Goal: Task Accomplishment & Management: Manage account settings

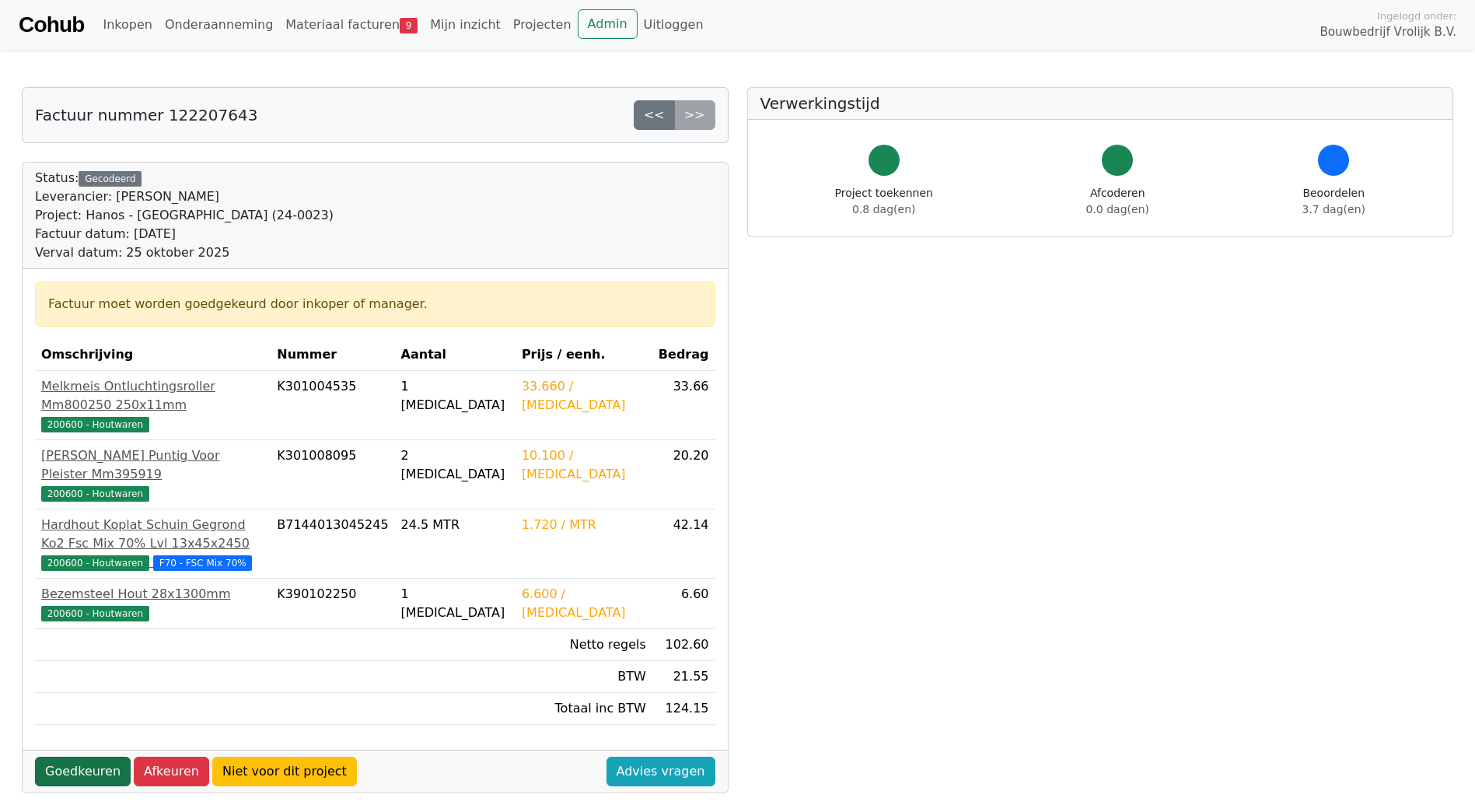
click at [91, 757] on link "Goedkeuren" at bounding box center [83, 771] width 96 height 30
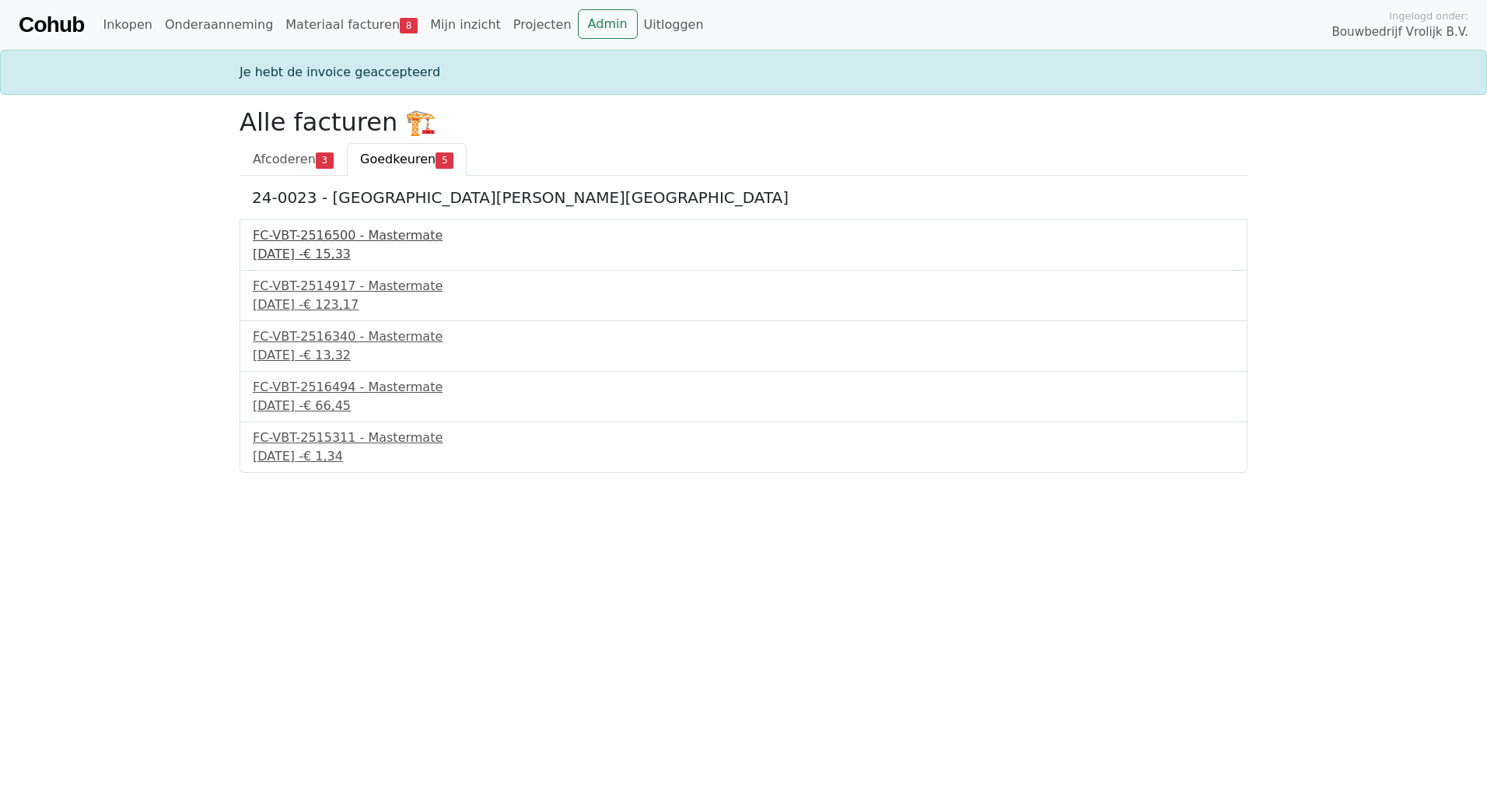
click at [371, 238] on div "FC-VBT-2516500 - Mastermate" at bounding box center [744, 235] width 982 height 19
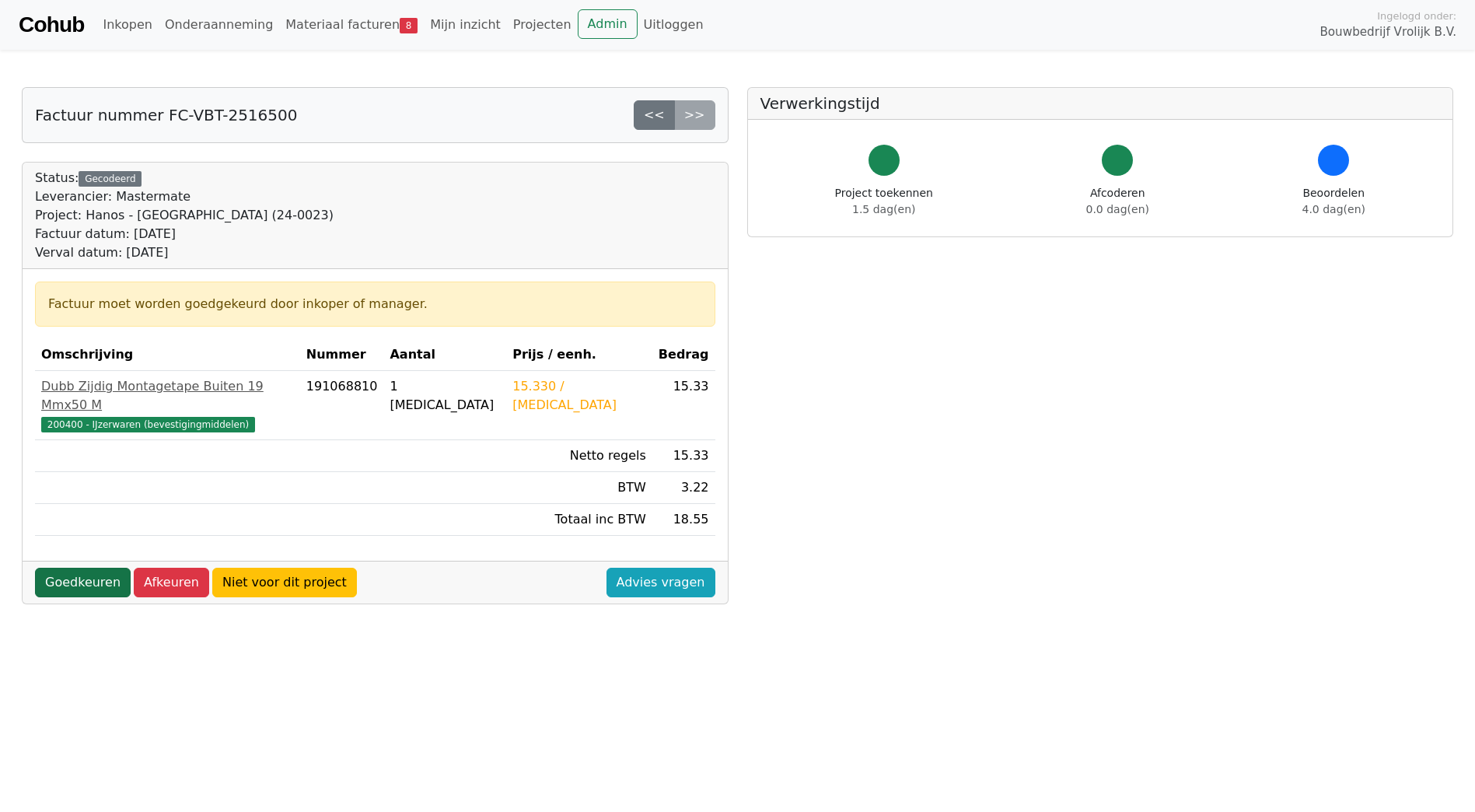
click at [90, 568] on link "Goedkeuren" at bounding box center [83, 582] width 96 height 30
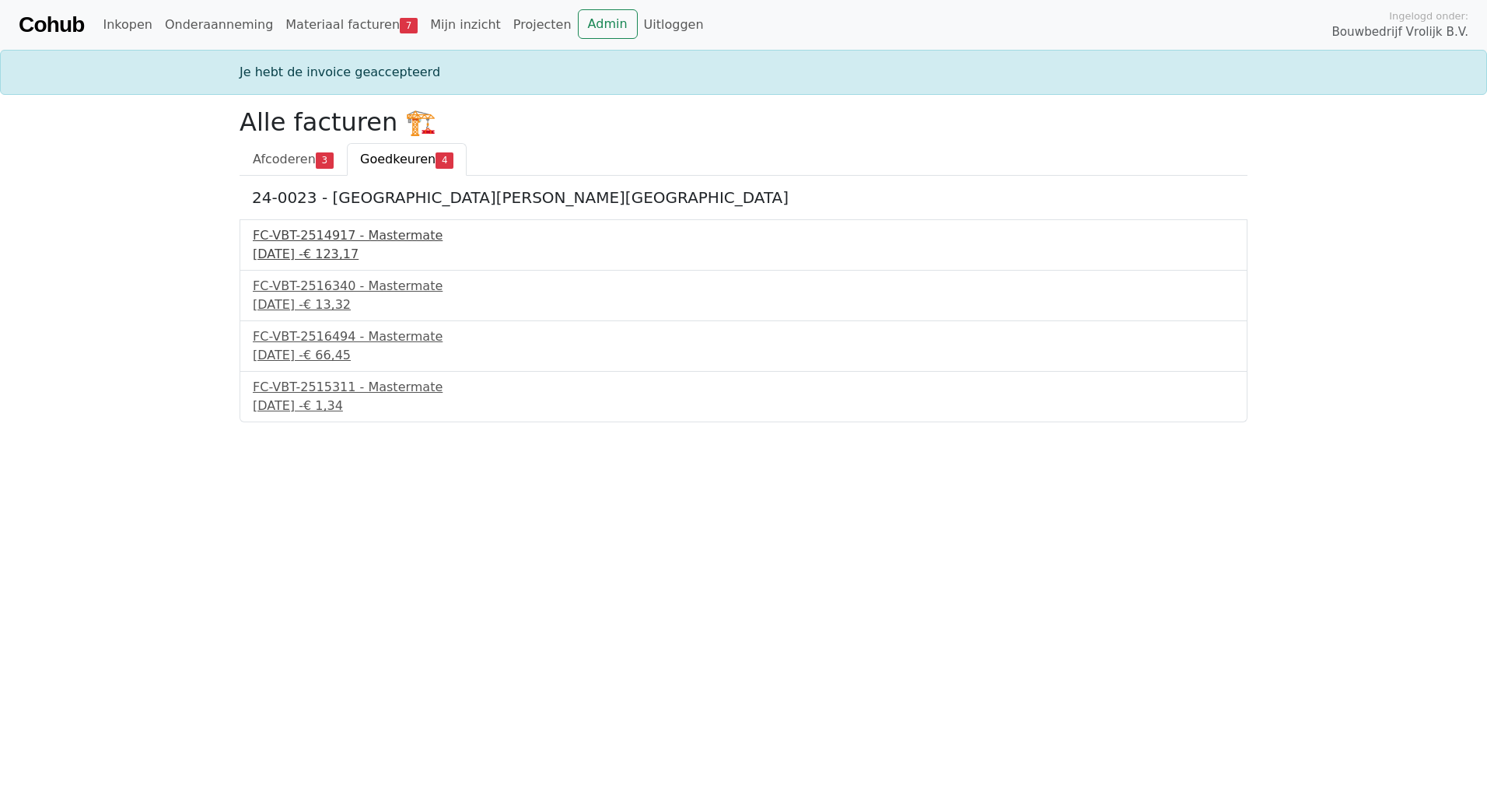
click at [318, 236] on div "FC-VBT-2514917 - Mastermate" at bounding box center [744, 235] width 982 height 19
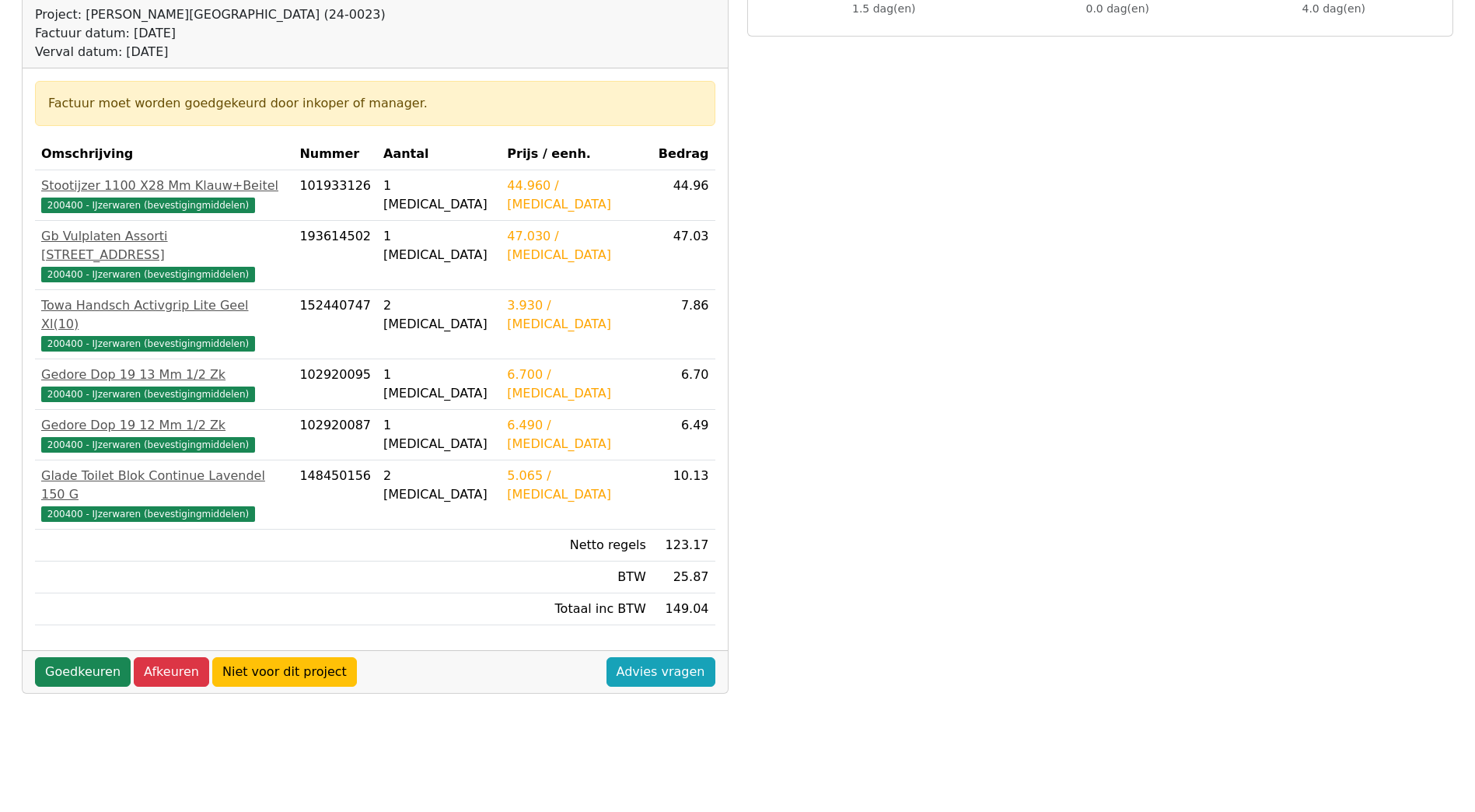
scroll to position [341, 0]
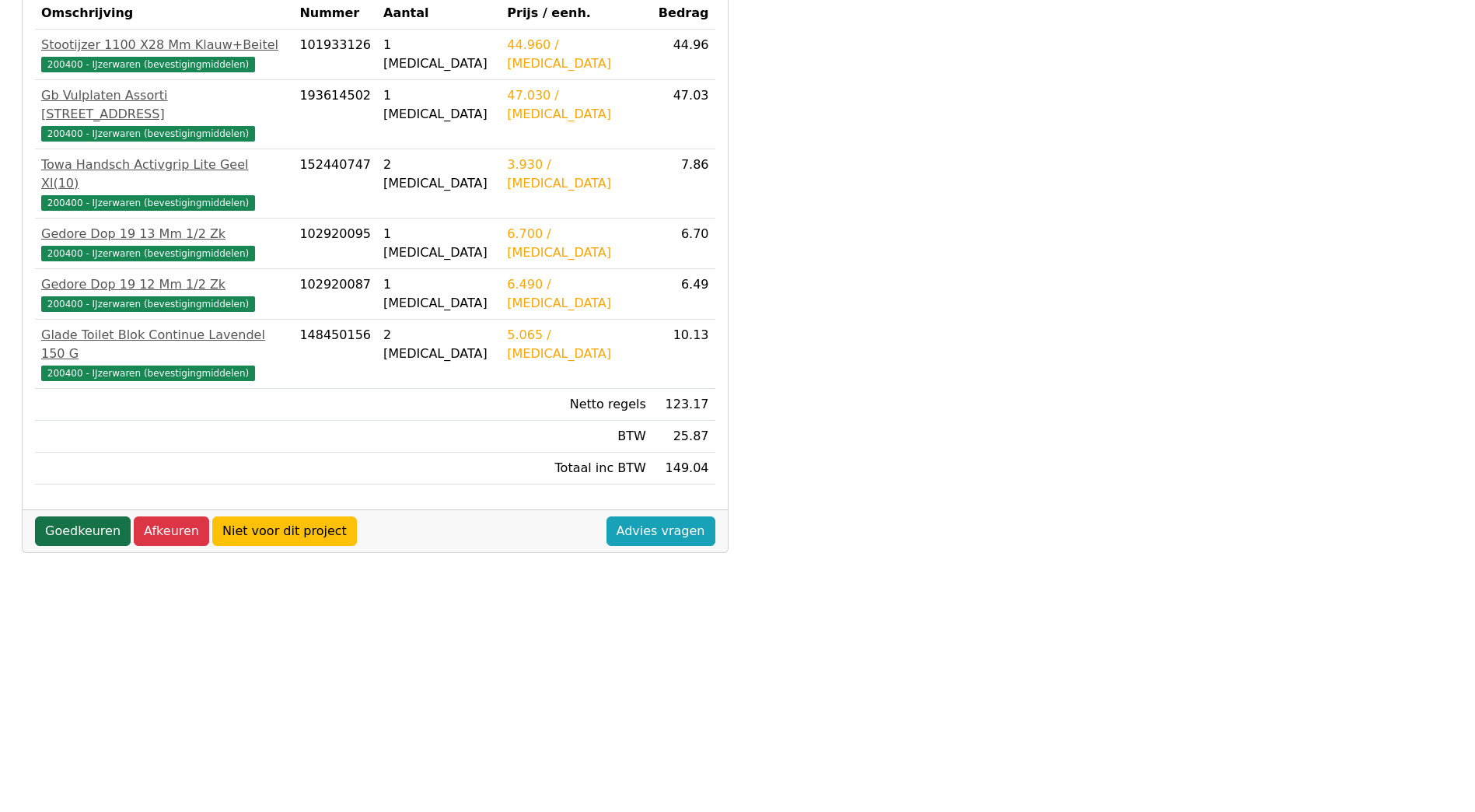
click at [66, 516] on link "Goedkeuren" at bounding box center [83, 530] width 96 height 30
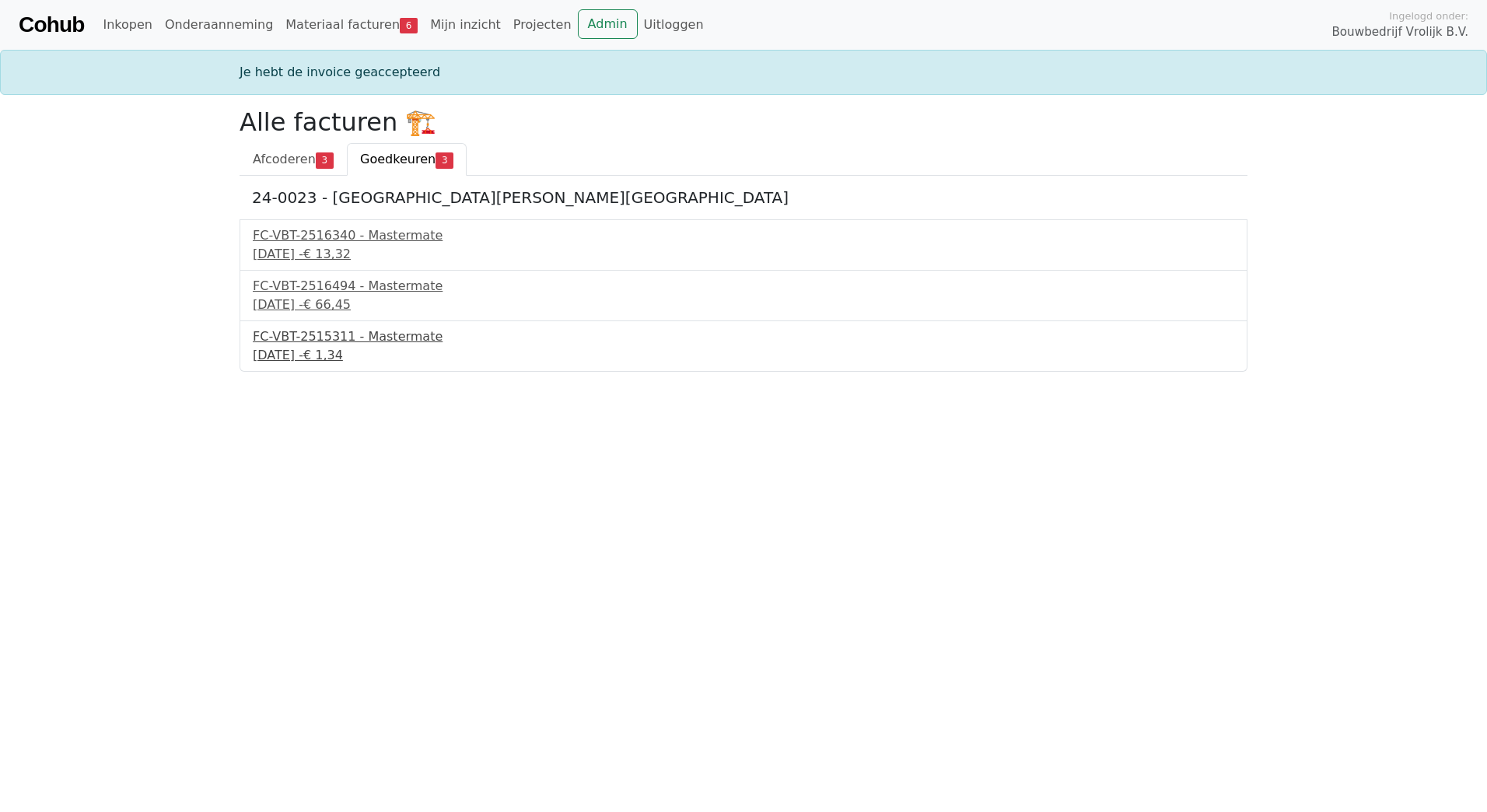
click at [355, 349] on div "24 september 2025 - € 1,34" at bounding box center [744, 355] width 982 height 19
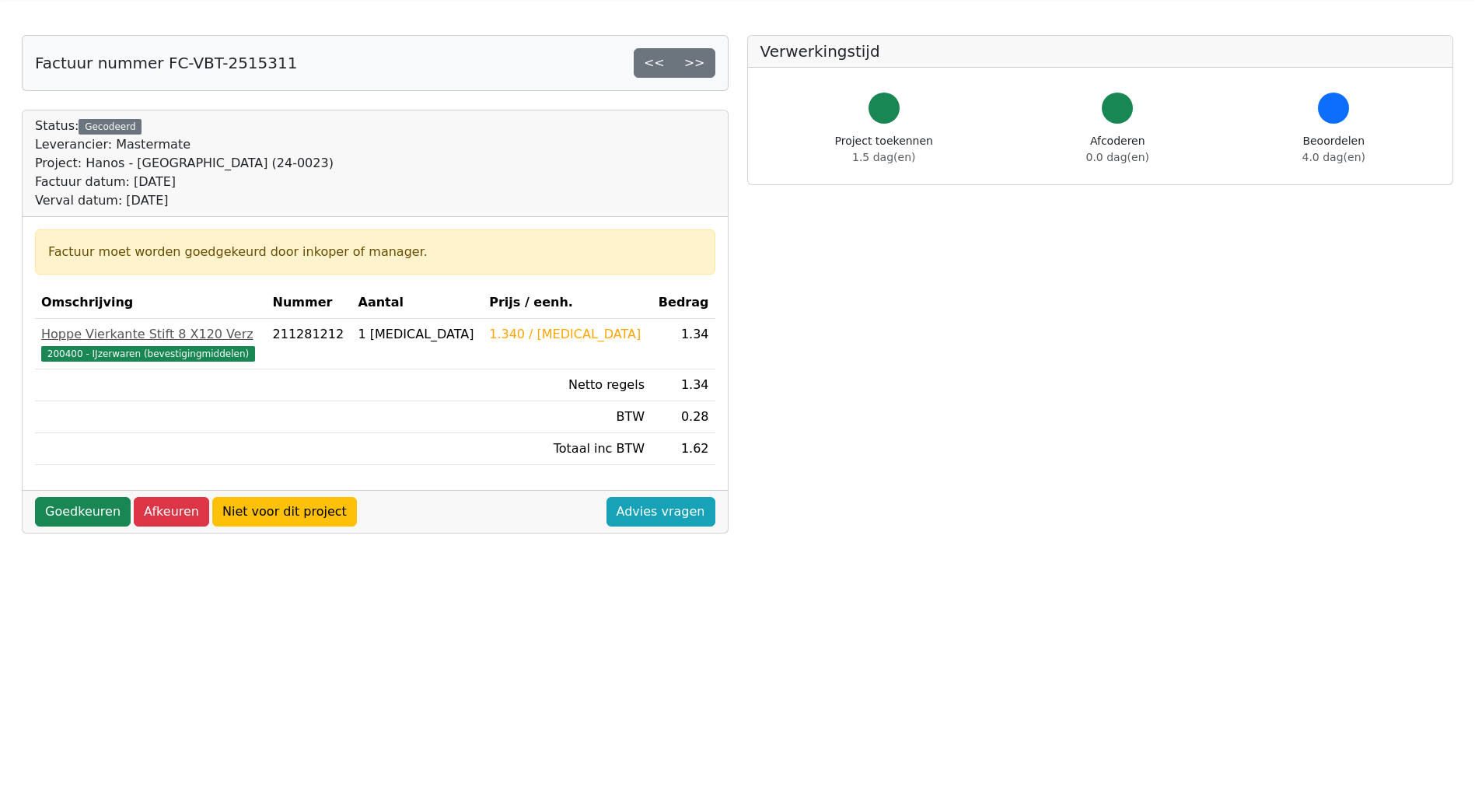
scroll to position [78, 0]
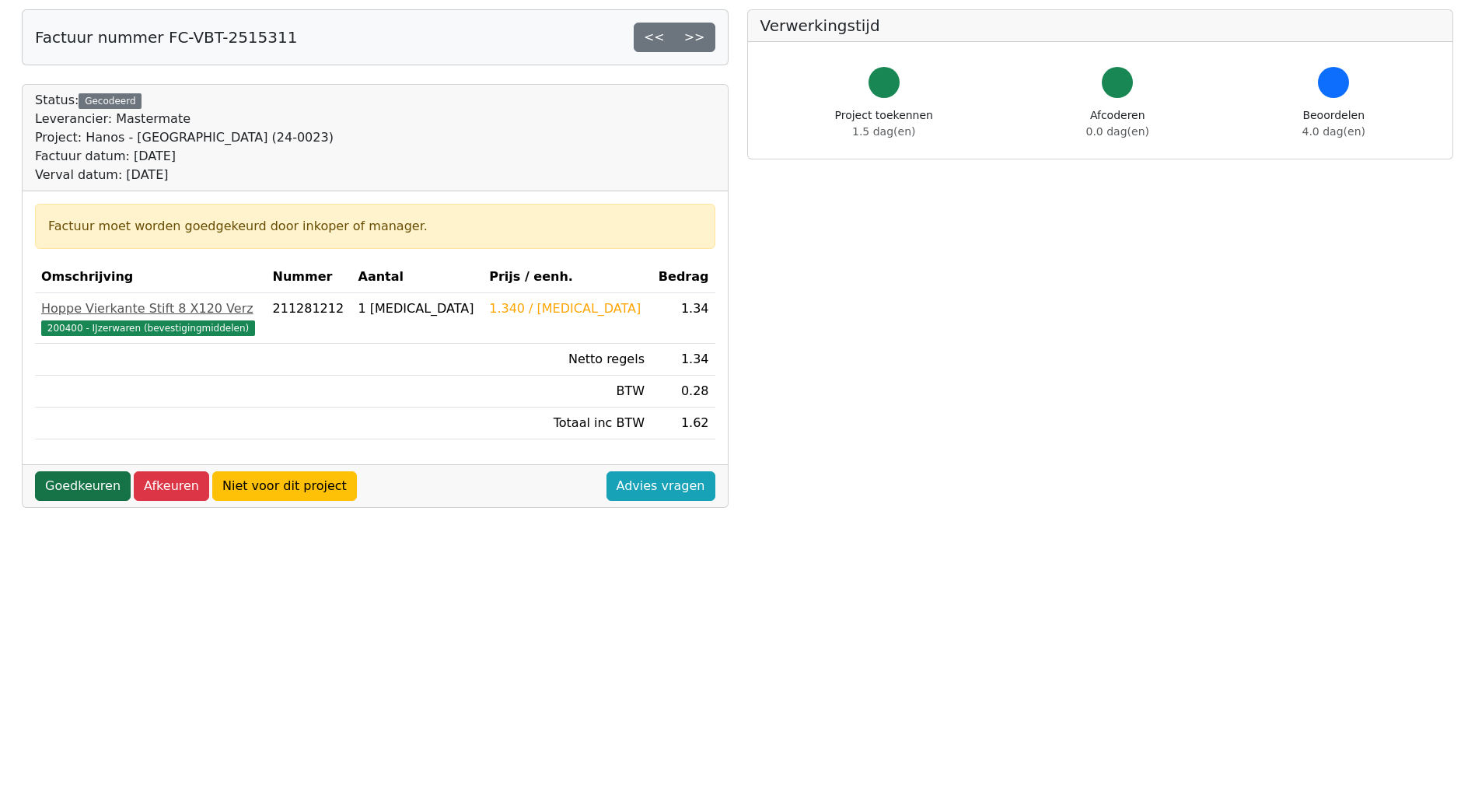
click at [69, 483] on link "Goedkeuren" at bounding box center [83, 485] width 96 height 30
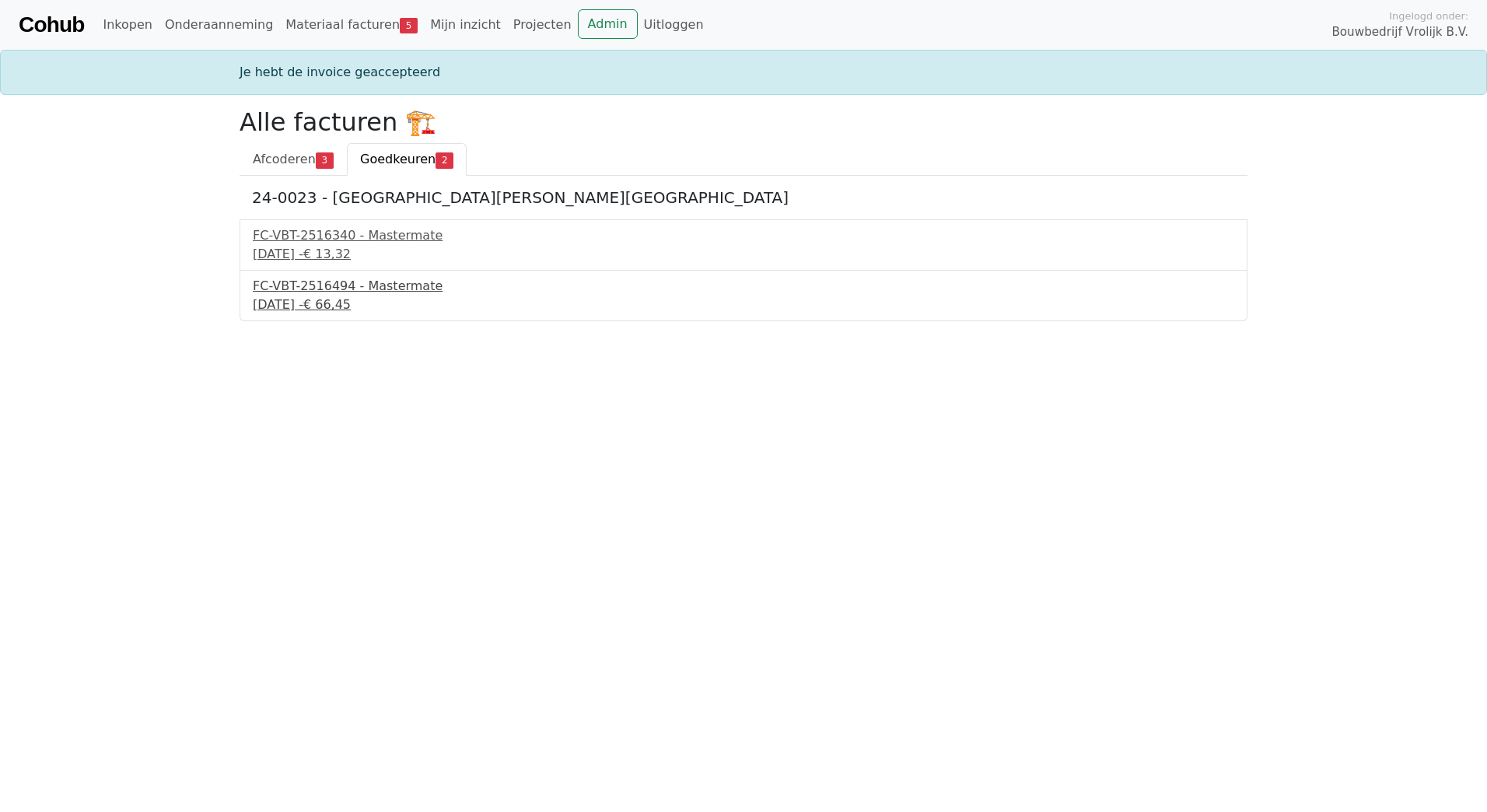
click at [340, 287] on div "FC-VBT-2516494 - Mastermate" at bounding box center [744, 286] width 982 height 19
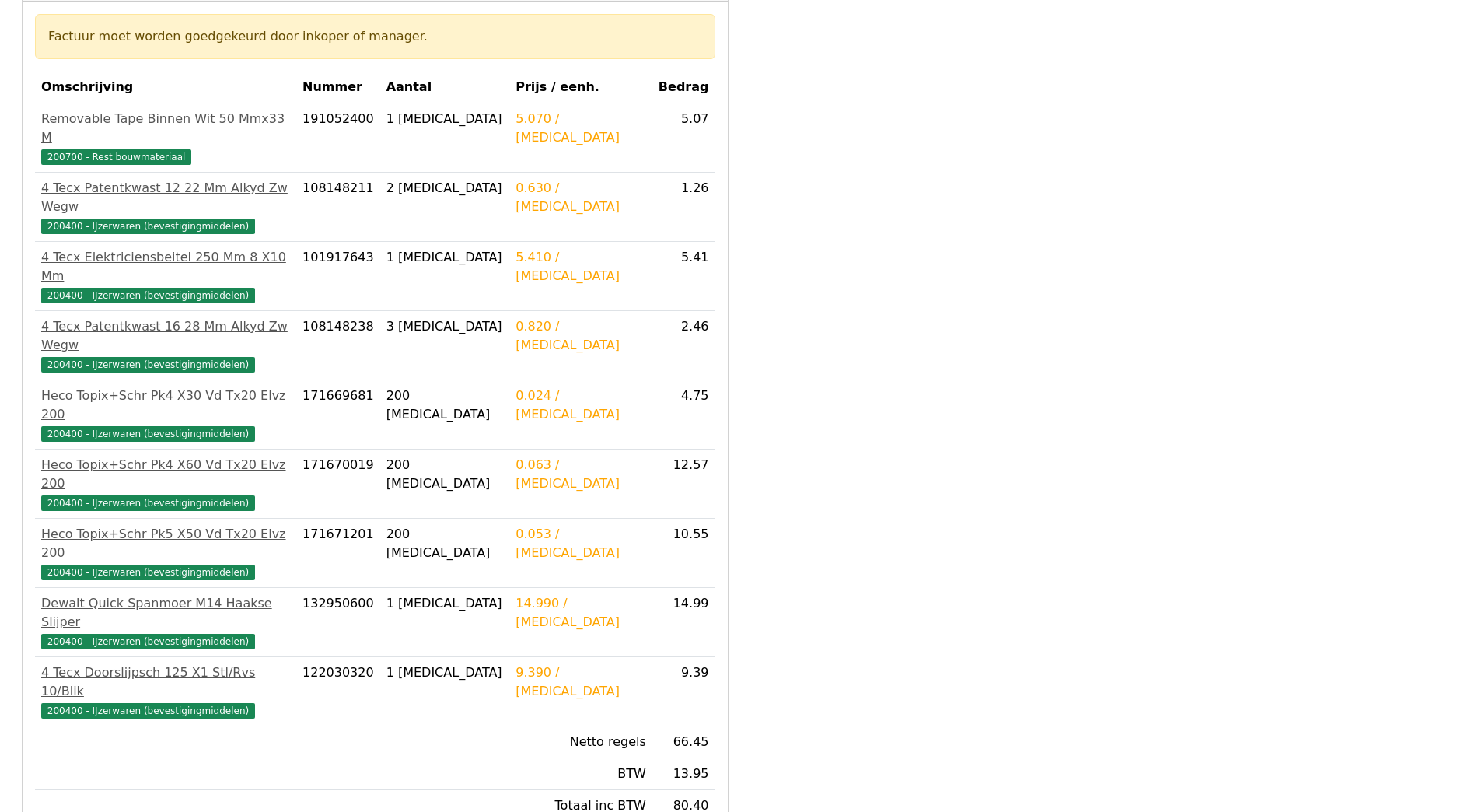
scroll to position [341, 0]
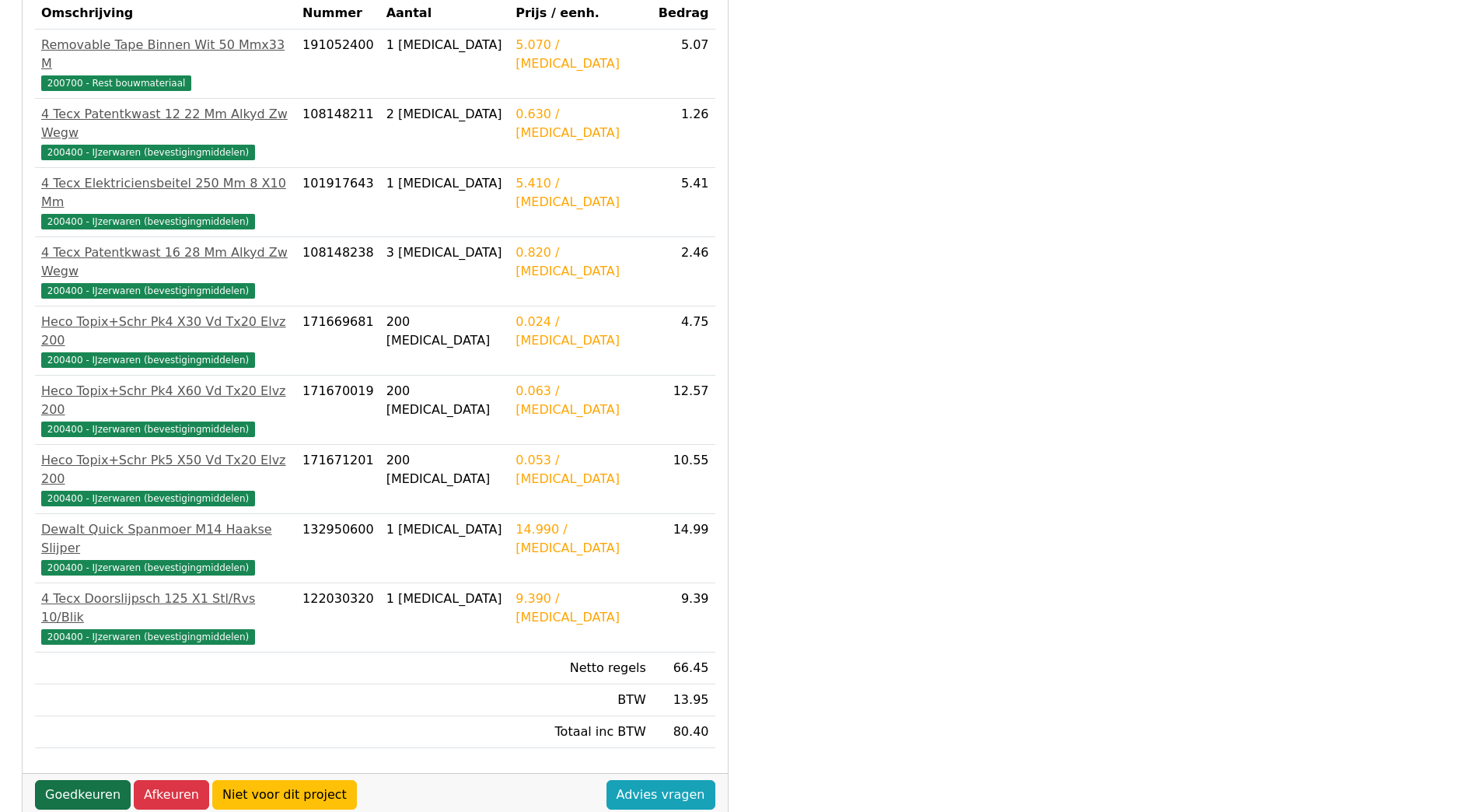
click at [56, 779] on link "Goedkeuren" at bounding box center [83, 794] width 96 height 30
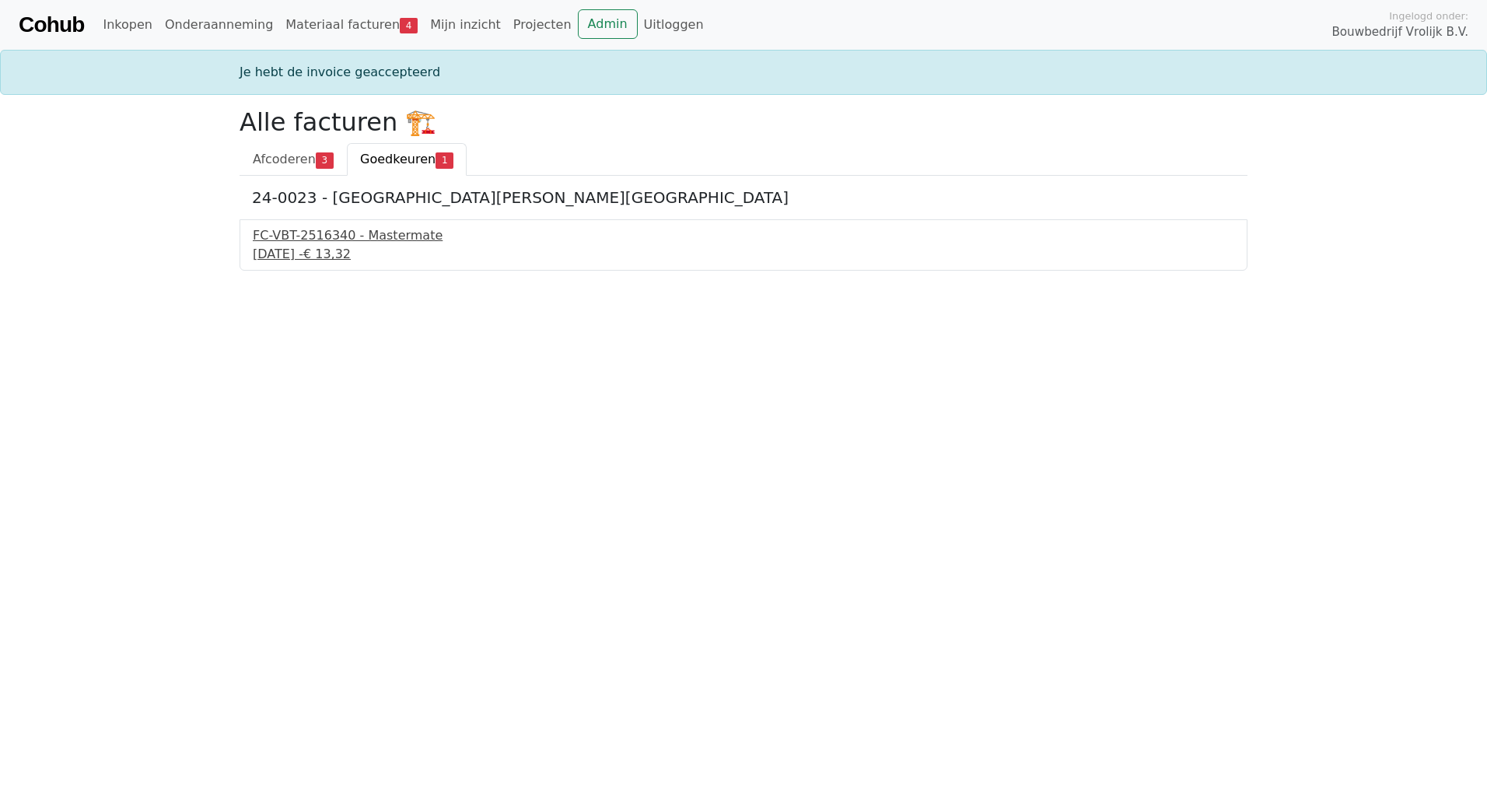
click at [321, 248] on div "24 september 2025 - € 13,32" at bounding box center [744, 253] width 982 height 19
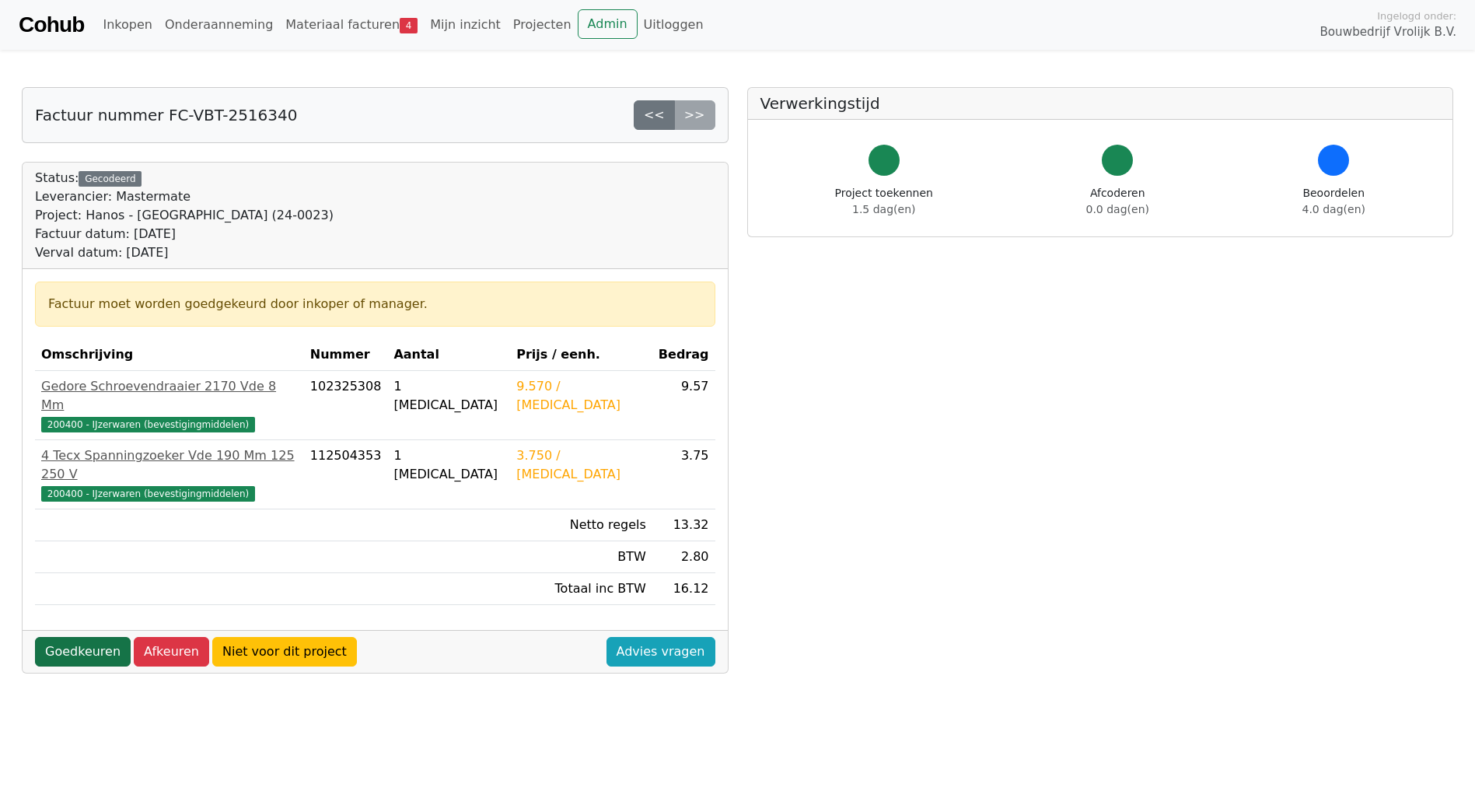
click at [85, 636] on link "Goedkeuren" at bounding box center [83, 651] width 96 height 30
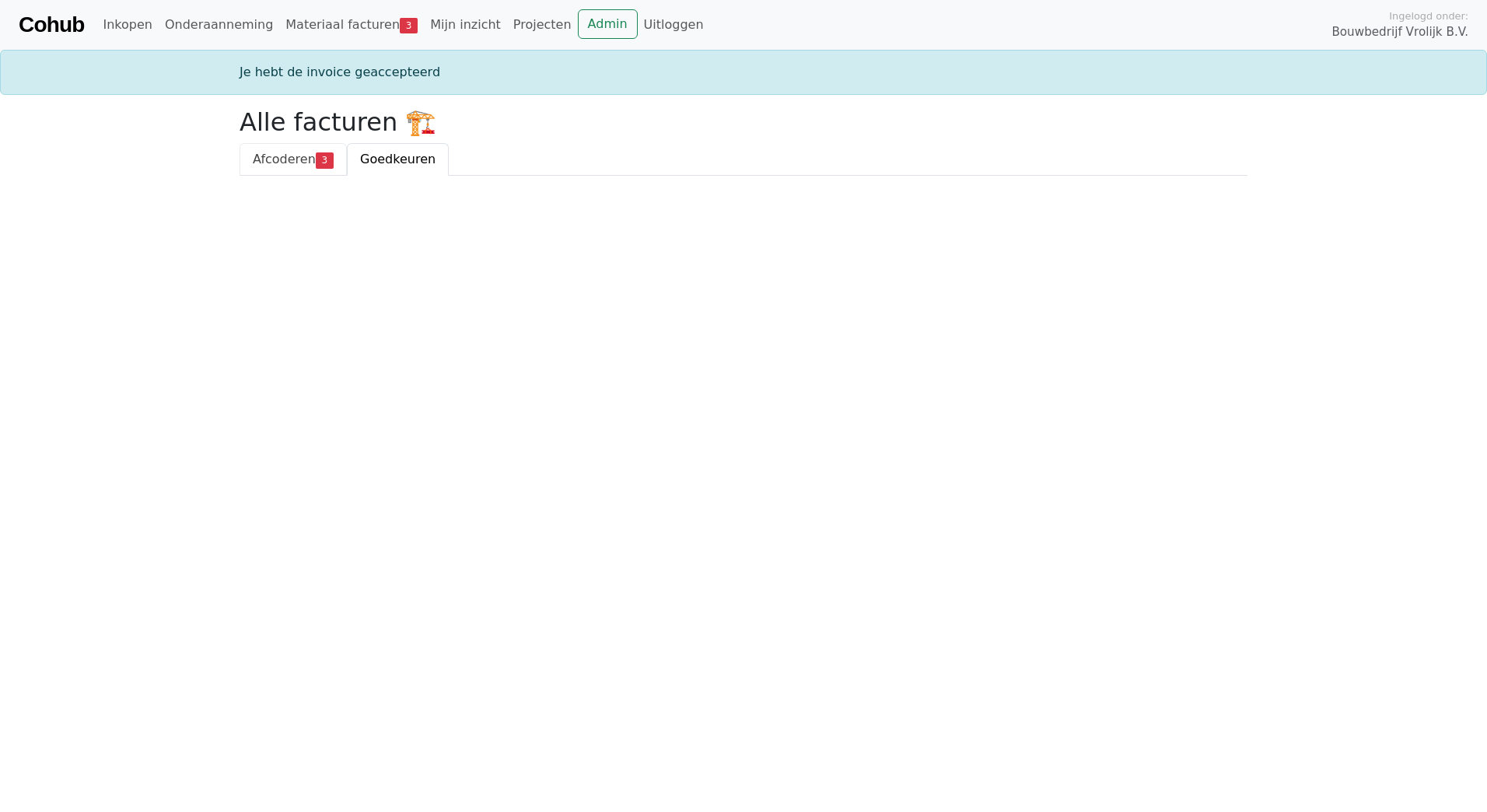
click at [265, 156] on span "Afcoderen" at bounding box center [284, 158] width 63 height 14
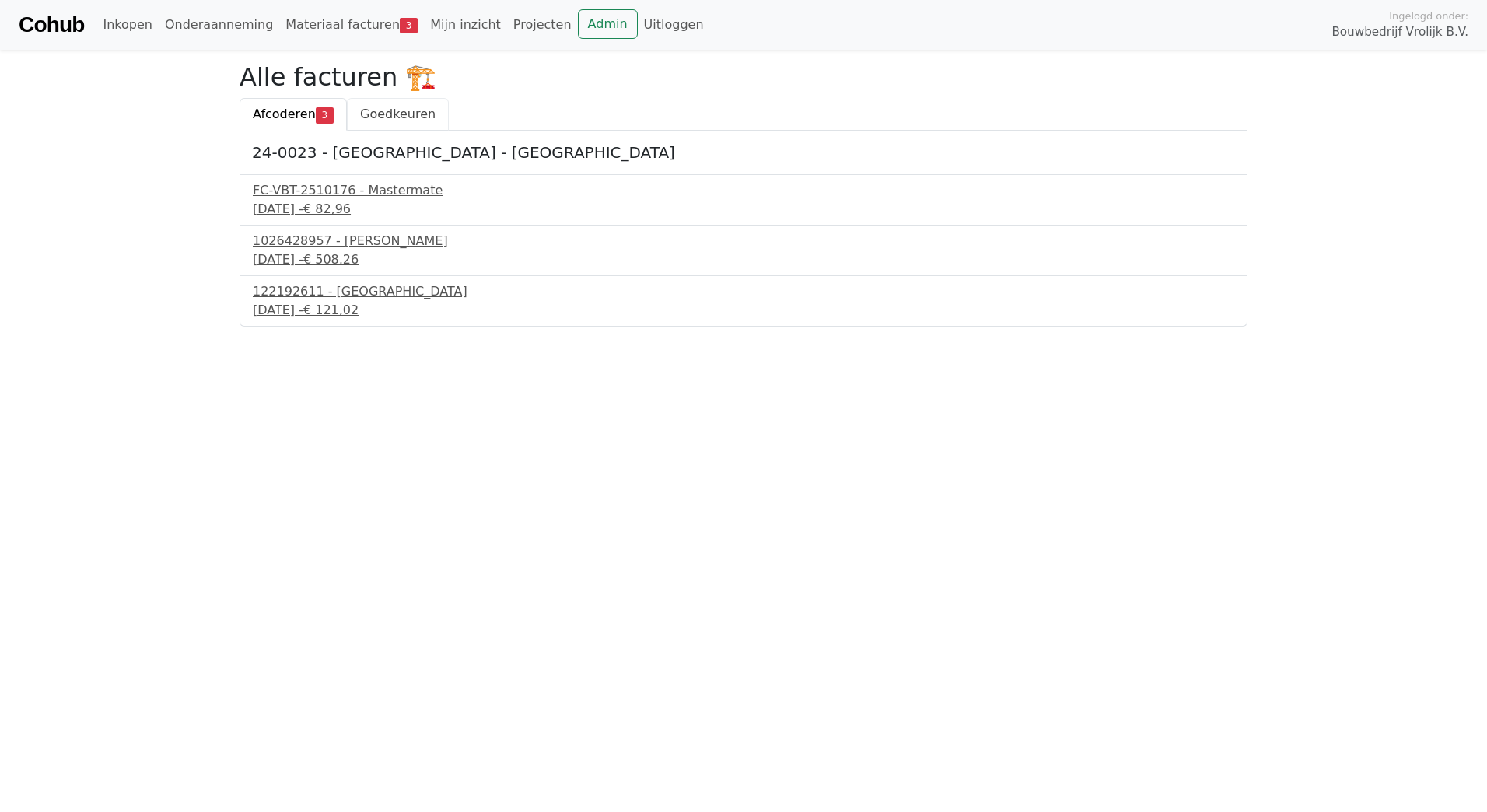
click at [405, 114] on span "Goedkeuren" at bounding box center [398, 114] width 75 height 14
